Goal: Navigation & Orientation: Find specific page/section

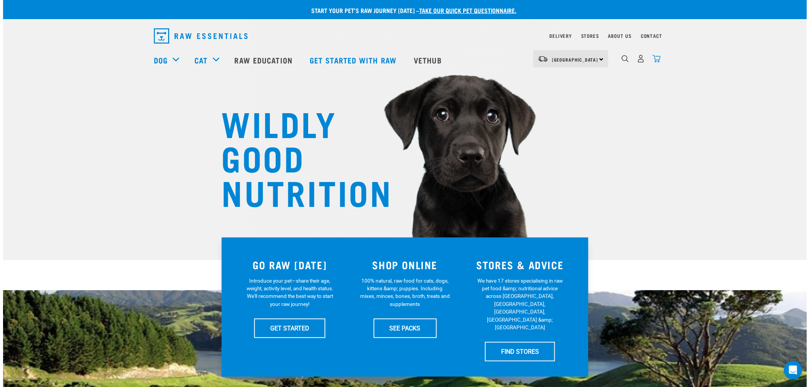
click at [657, 59] on img "dropdown navigation" at bounding box center [657, 59] width 8 height 8
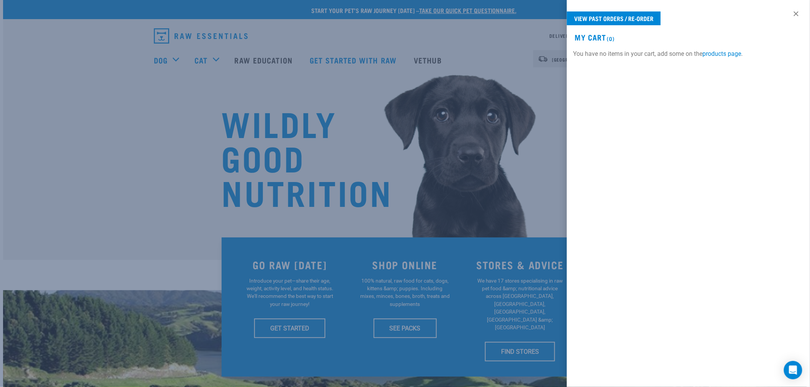
click at [104, 111] on div at bounding box center [405, 193] width 810 height 387
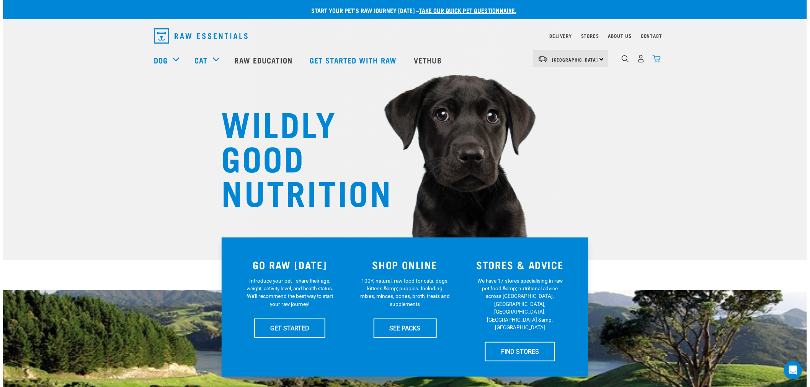
click at [660, 60] on img "dropdown navigation" at bounding box center [657, 59] width 8 height 8
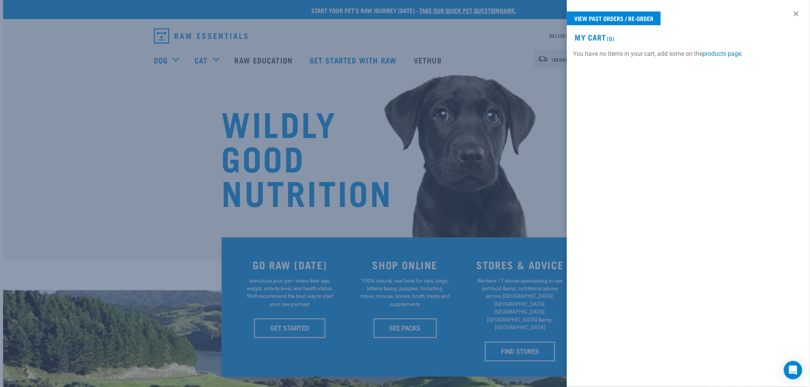
click at [351, 62] on div at bounding box center [405, 193] width 810 height 387
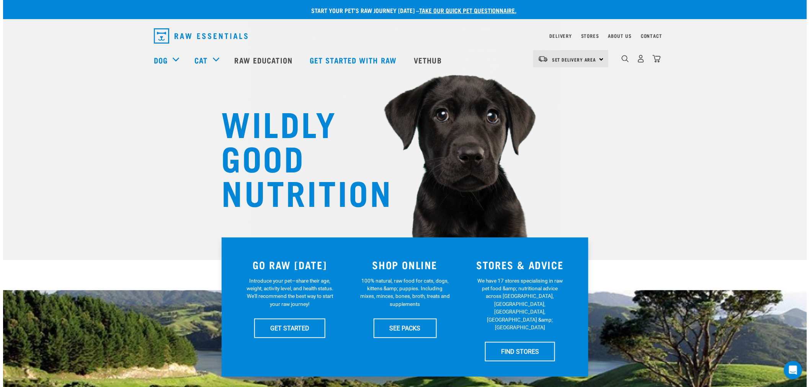
click at [105, 61] on nav "Set Delivery Area [GEOGRAPHIC_DATA] [GEOGRAPHIC_DATA] Dog Shop All Dog Cat" at bounding box center [405, 60] width 804 height 31
